Goal: Book appointment/travel/reservation

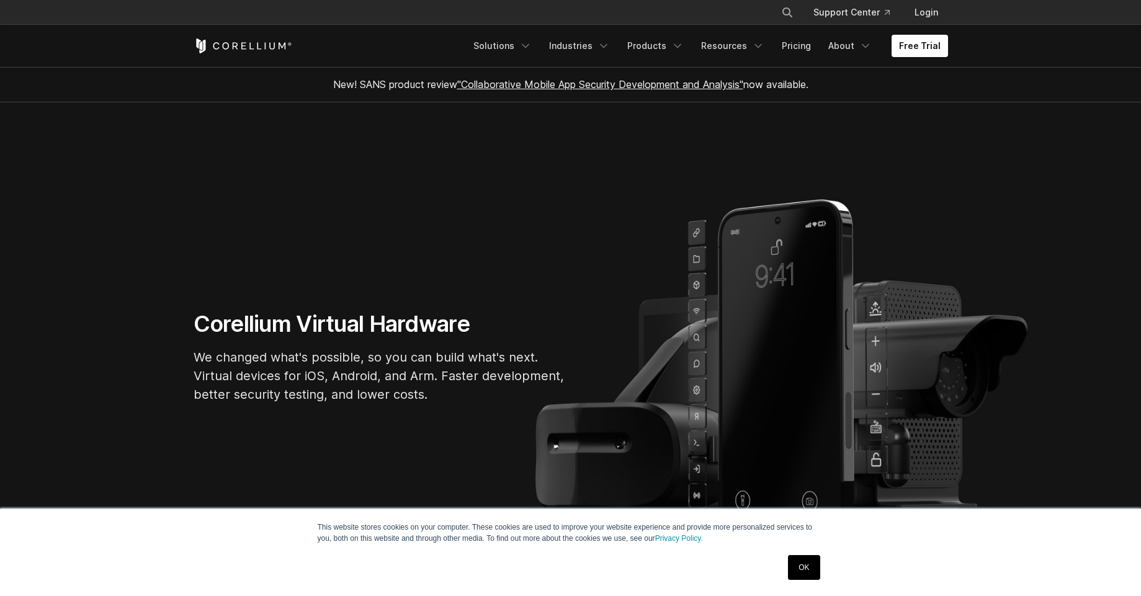
click at [805, 563] on link "OK" at bounding box center [804, 567] width 32 height 25
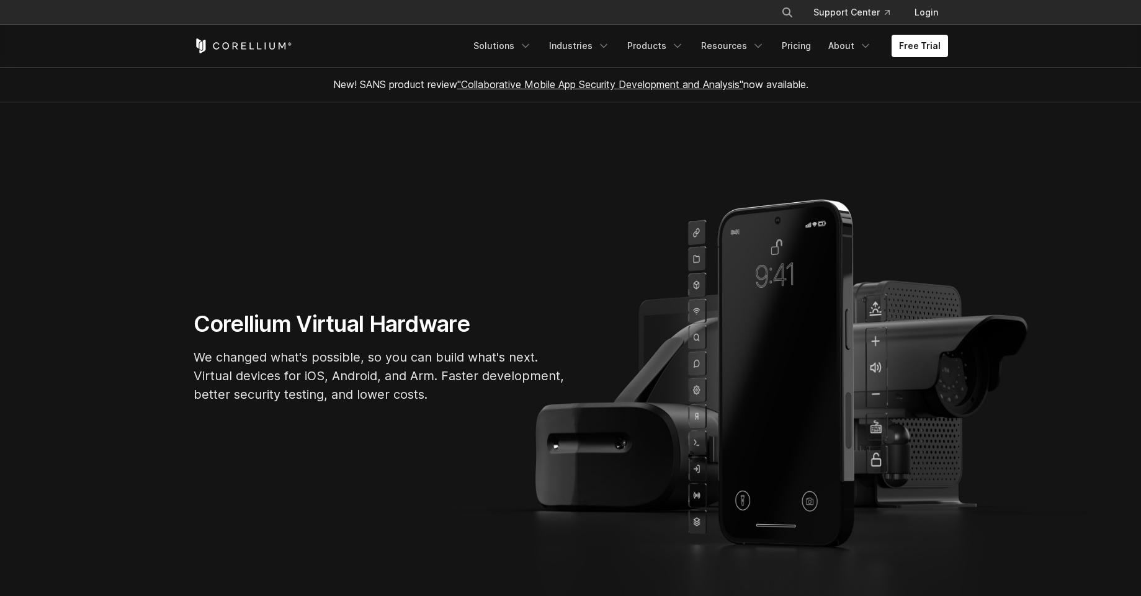
click at [888, 46] on ul "Solutions Mobile IoT" at bounding box center [707, 46] width 482 height 22
click at [897, 46] on link "Free Trial" at bounding box center [920, 46] width 56 height 22
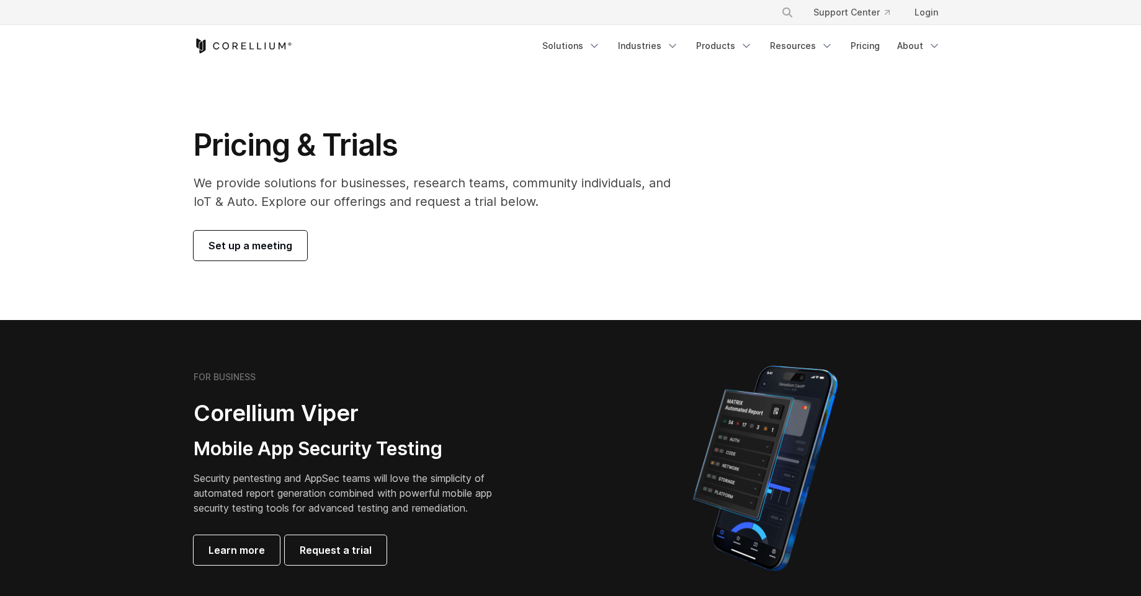
click at [276, 246] on span "Set up a meeting" at bounding box center [251, 245] width 84 height 15
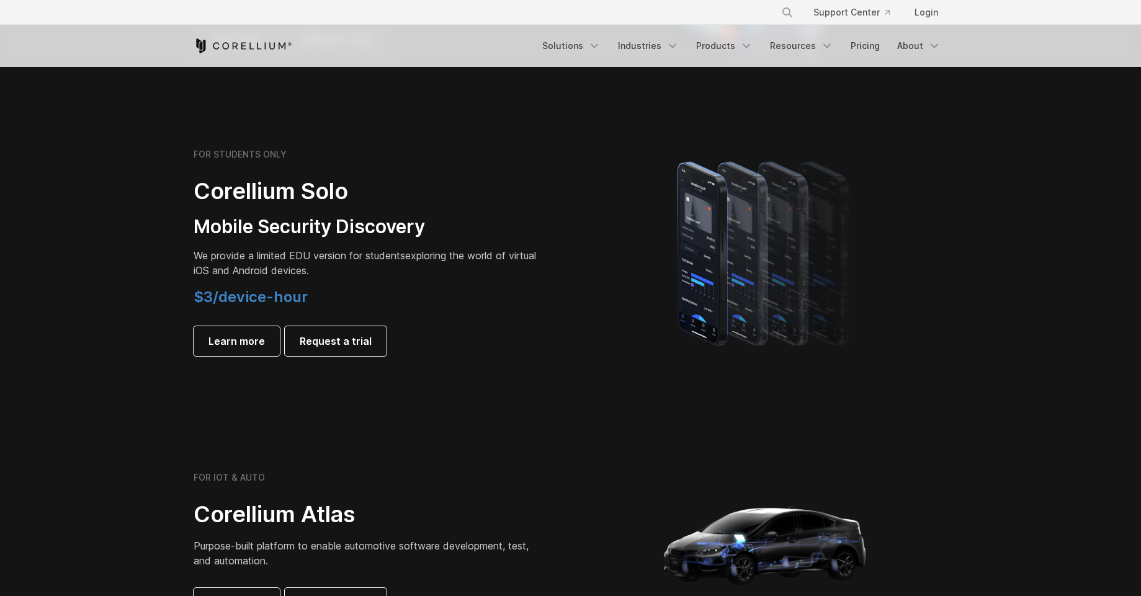
scroll to position [968, 0]
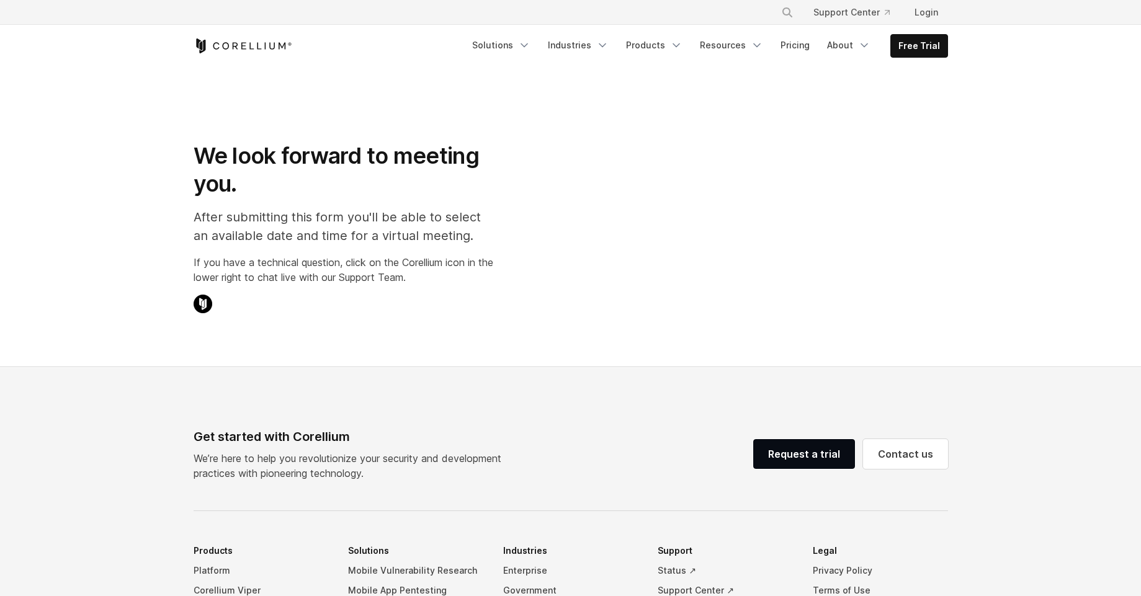
select select "**"
